Goal: Task Accomplishment & Management: Manage account settings

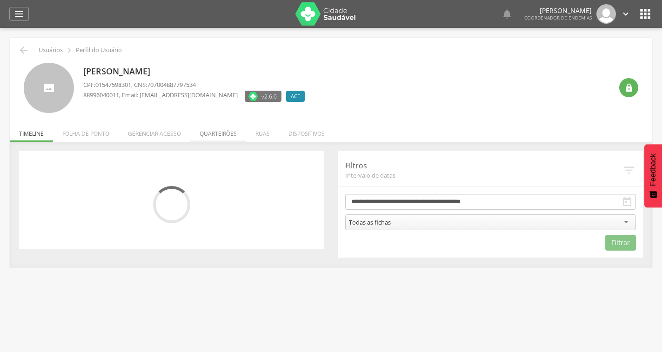
click at [209, 135] on li "Quarteirões" at bounding box center [218, 131] width 56 height 22
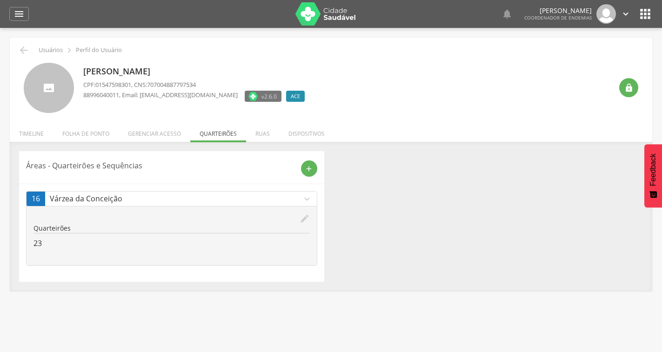
click at [303, 217] on icon "edit" at bounding box center [305, 218] width 10 height 10
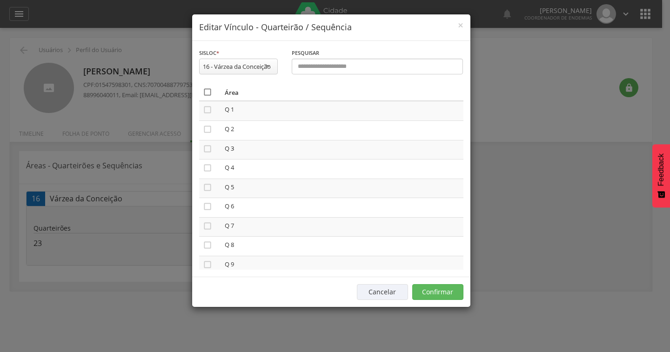
click at [203, 92] on icon "" at bounding box center [207, 91] width 9 height 9
click at [203, 92] on icon "" at bounding box center [207, 91] width 9 height 9
click at [432, 290] on button "Confirmar" at bounding box center [437, 292] width 51 height 16
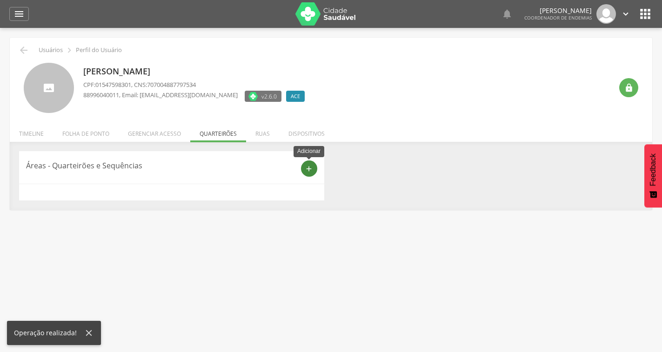
click at [307, 169] on icon "add" at bounding box center [309, 169] width 8 height 8
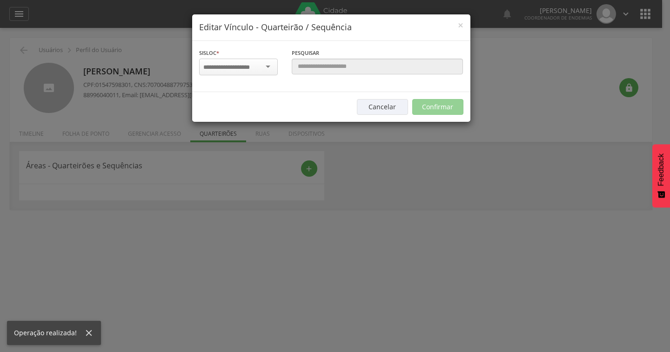
click at [240, 72] on div at bounding box center [238, 67] width 79 height 17
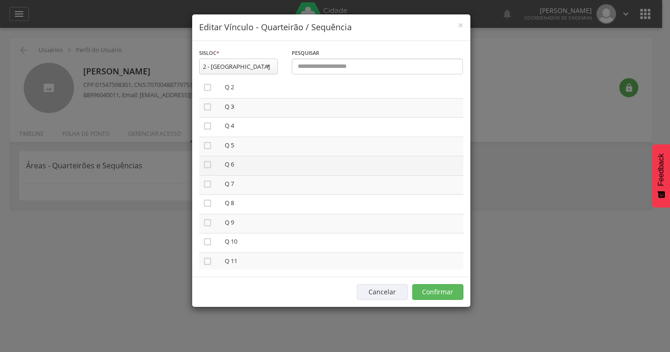
scroll to position [93, 0]
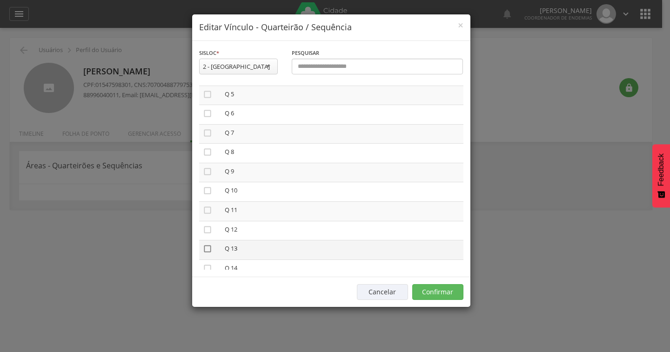
click at [209, 247] on icon "" at bounding box center [207, 248] width 9 height 9
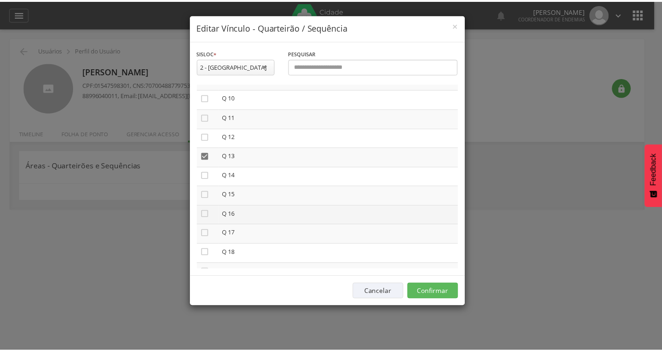
scroll to position [186, 0]
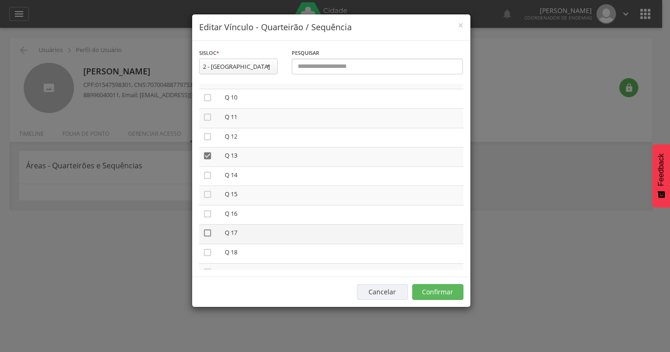
click at [211, 235] on icon "" at bounding box center [207, 232] width 9 height 9
click at [419, 294] on button "Confirmar" at bounding box center [437, 292] width 51 height 16
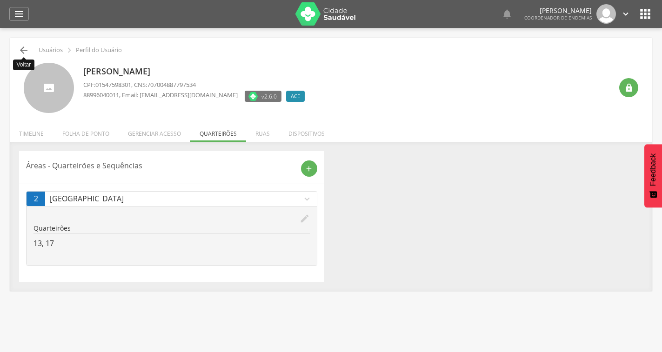
click at [21, 49] on icon "" at bounding box center [23, 50] width 11 height 11
